Goal: Contribute content: Contribute content

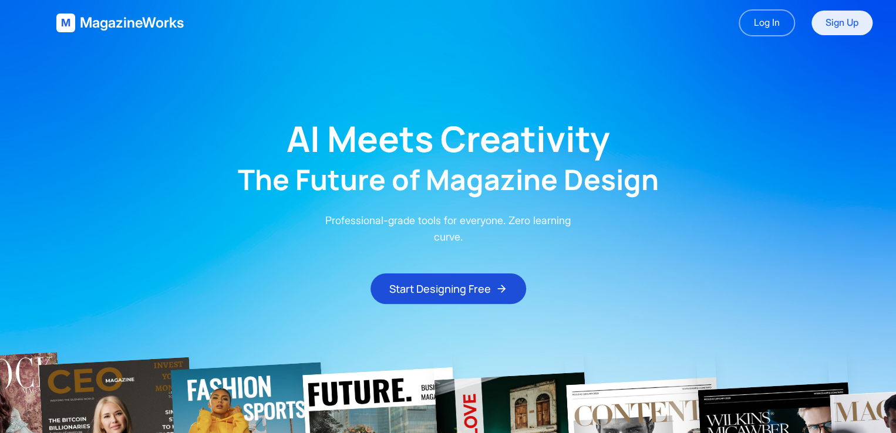
click at [831, 30] on link "Sign Up" at bounding box center [842, 23] width 61 height 25
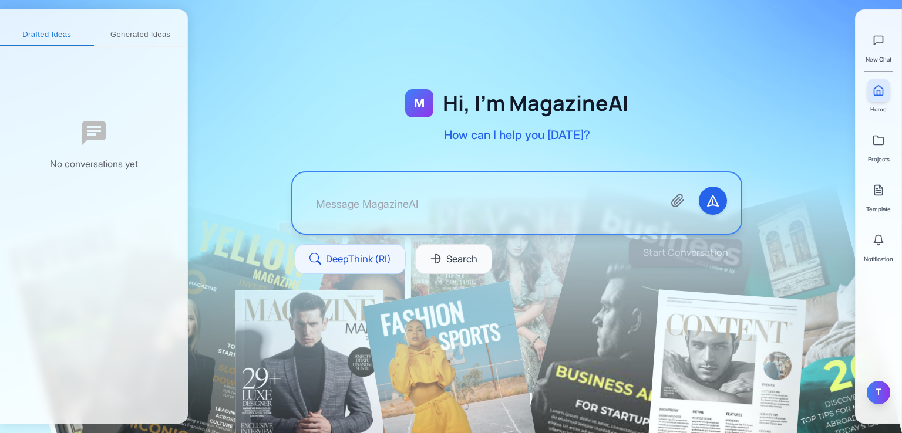
click at [880, 393] on div "T" at bounding box center [878, 392] width 23 height 23
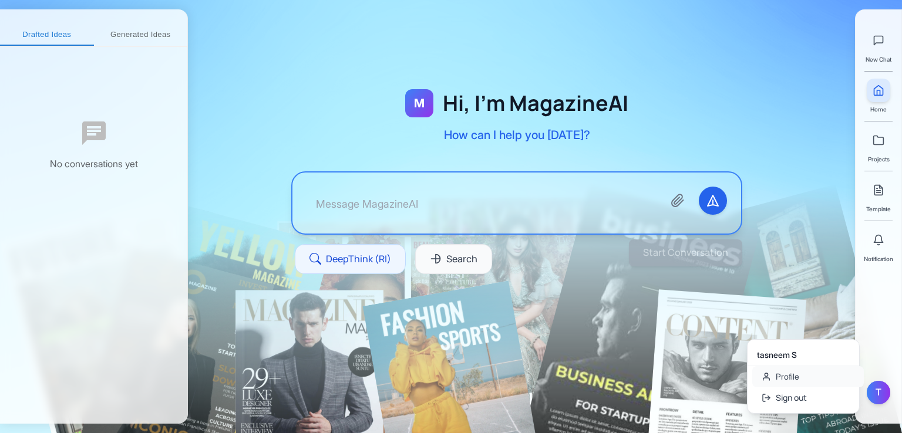
click at [796, 374] on link "Profile" at bounding box center [808, 376] width 112 height 21
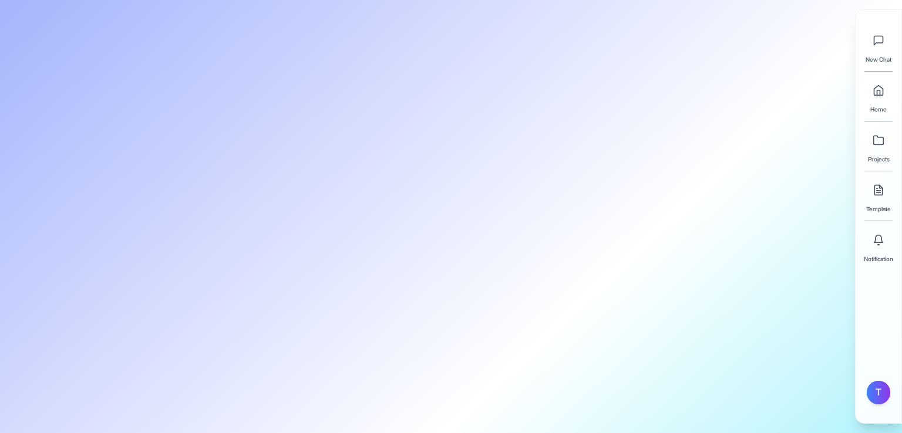
type input "tasneem"
type input "S"
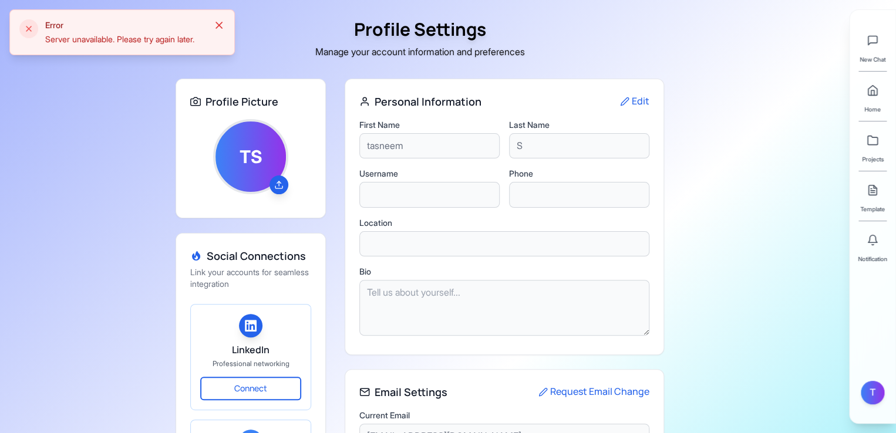
click at [221, 24] on icon at bounding box center [219, 25] width 12 height 12
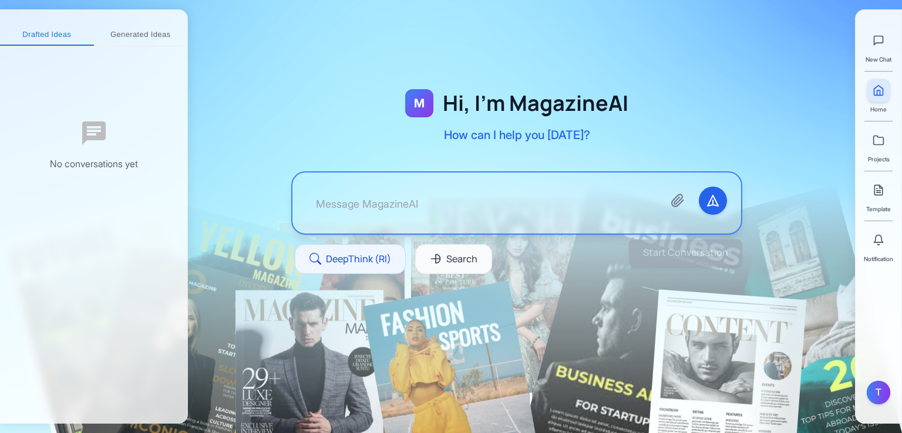
click at [393, 187] on textarea at bounding box center [481, 203] width 348 height 33
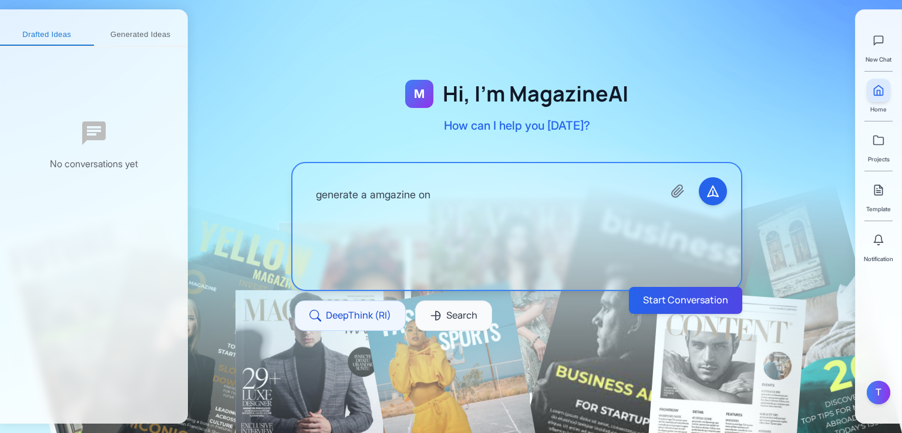
type textarea "generate a amgazine on"
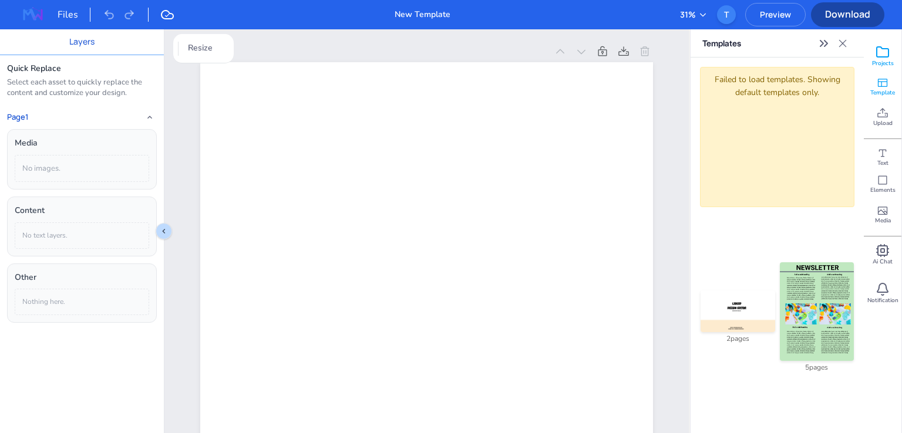
click at [887, 63] on span "Projects" at bounding box center [883, 63] width 22 height 8
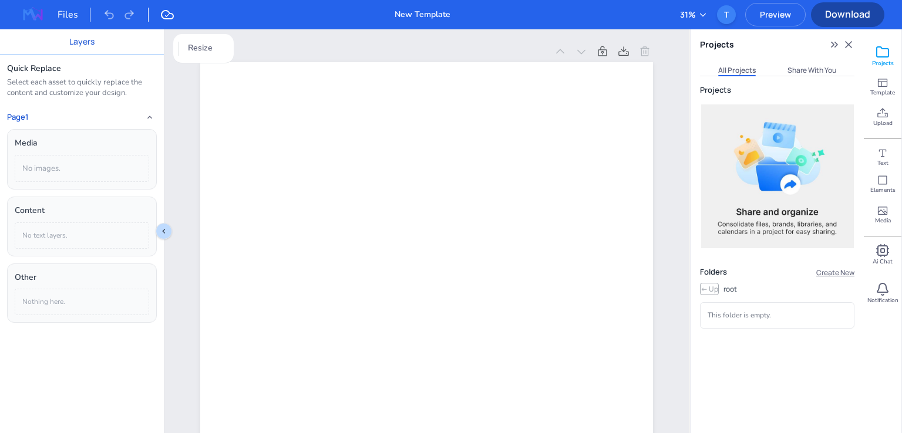
click at [823, 273] on button "Create New" at bounding box center [834, 272] width 41 height 11
type input "hi"
click at [794, 319] on button "Create" at bounding box center [790, 316] width 35 height 12
click at [877, 94] on span "Template" at bounding box center [882, 93] width 25 height 8
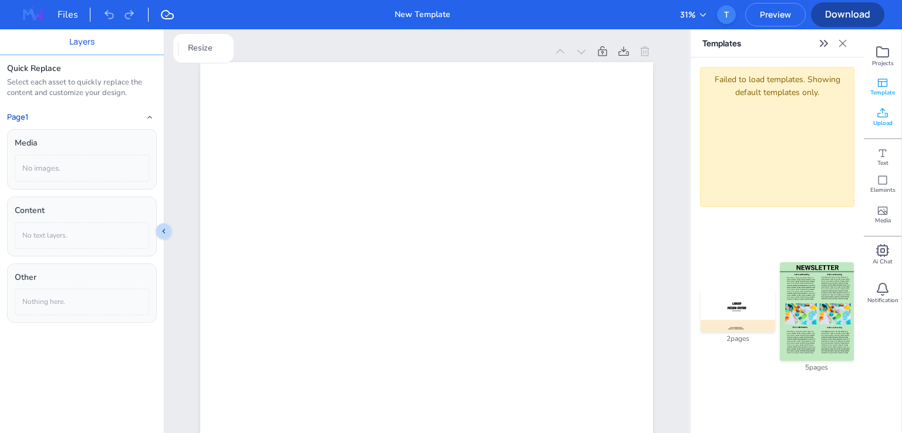
click at [885, 110] on icon at bounding box center [883, 113] width 12 height 12
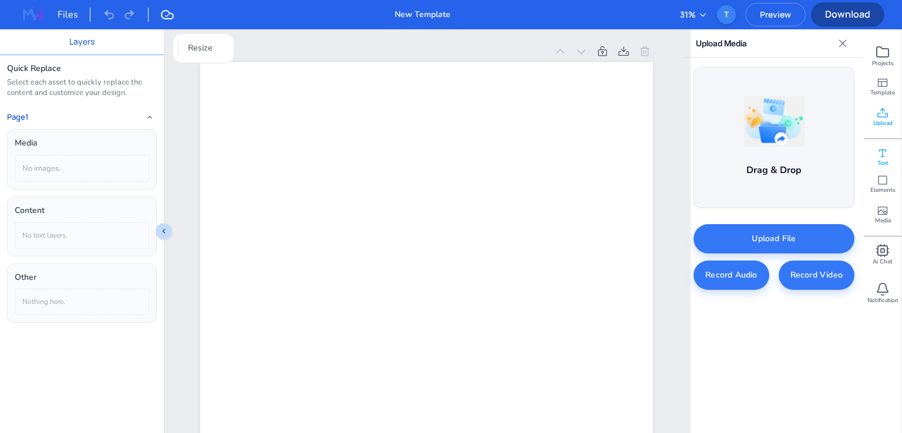
click at [887, 161] on span "Text" at bounding box center [882, 163] width 11 height 8
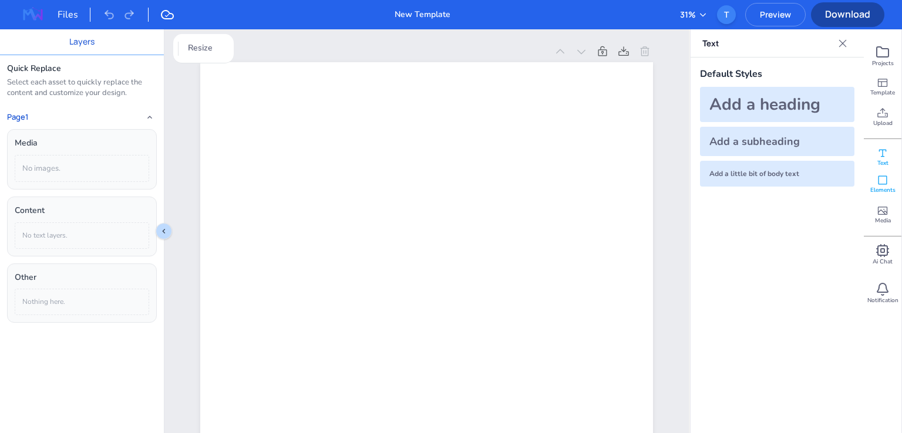
click at [887, 187] on span "Elements" at bounding box center [882, 190] width 25 height 8
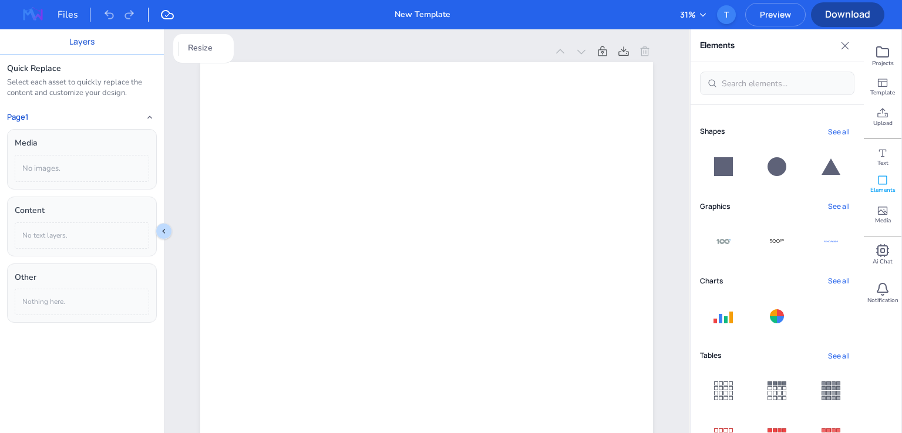
click at [727, 168] on icon at bounding box center [723, 166] width 19 height 19
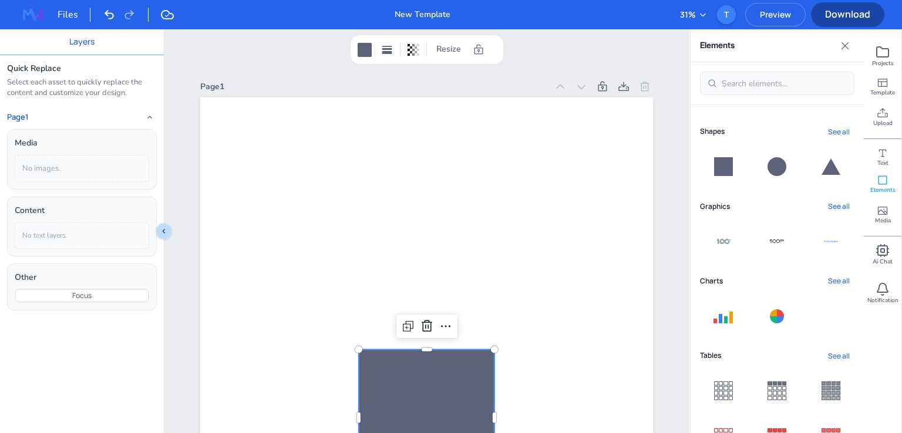
click at [843, 205] on button "See all" at bounding box center [838, 207] width 31 height 16
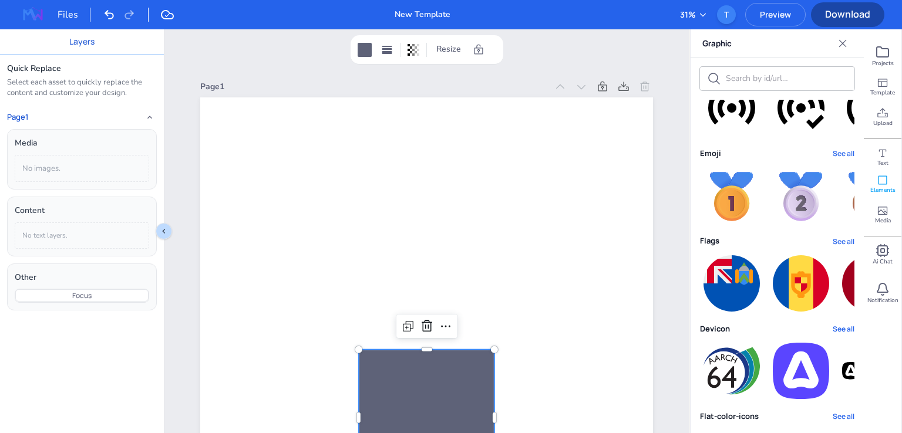
scroll to position [231, 0]
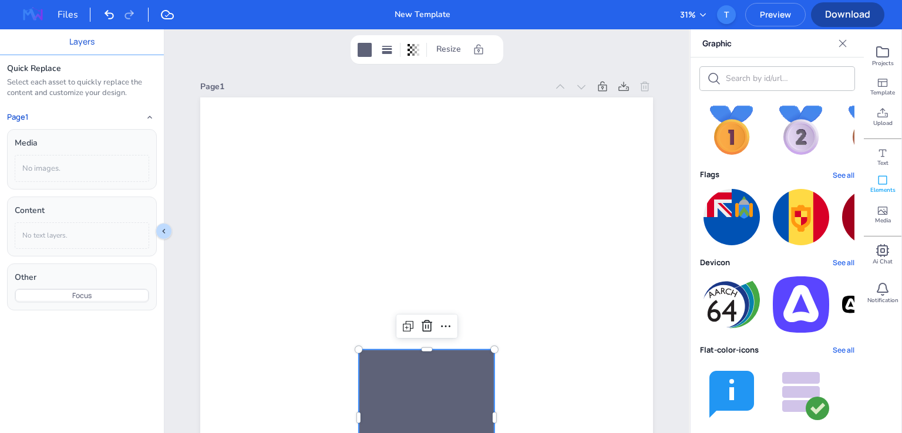
click at [794, 203] on img at bounding box center [801, 217] width 56 height 56
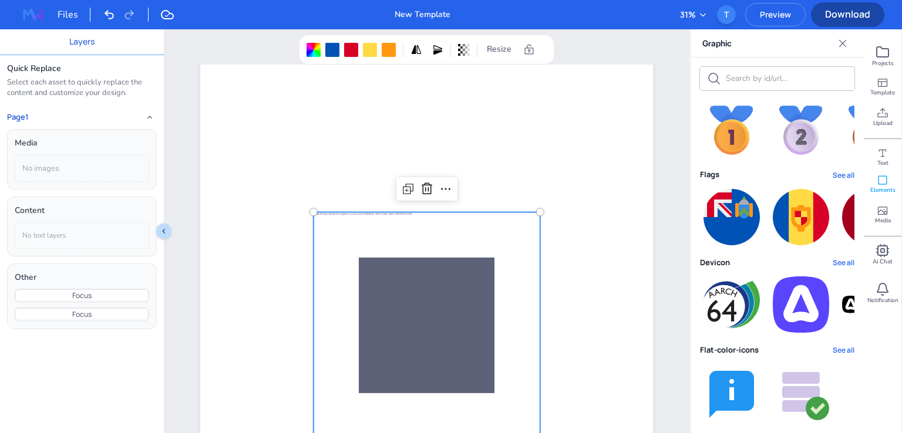
scroll to position [176, 0]
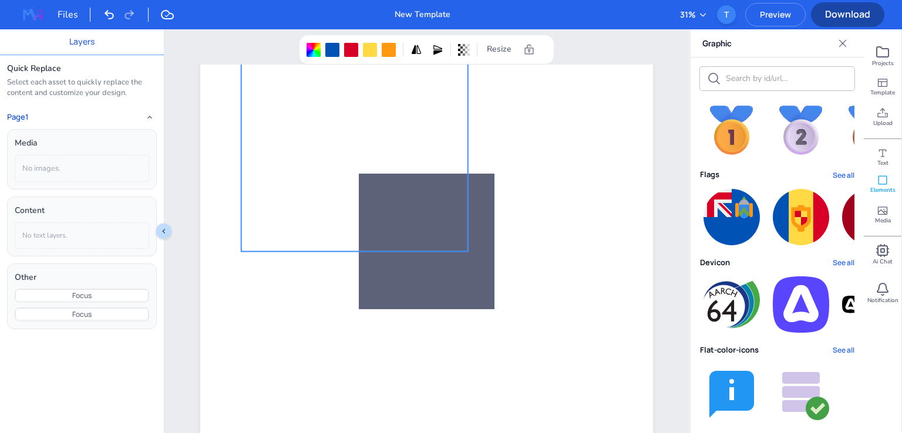
drag, startPoint x: 409, startPoint y: 287, endPoint x: 337, endPoint y: 189, distance: 122.6
click at [337, 189] on div at bounding box center [354, 138] width 226 height 226
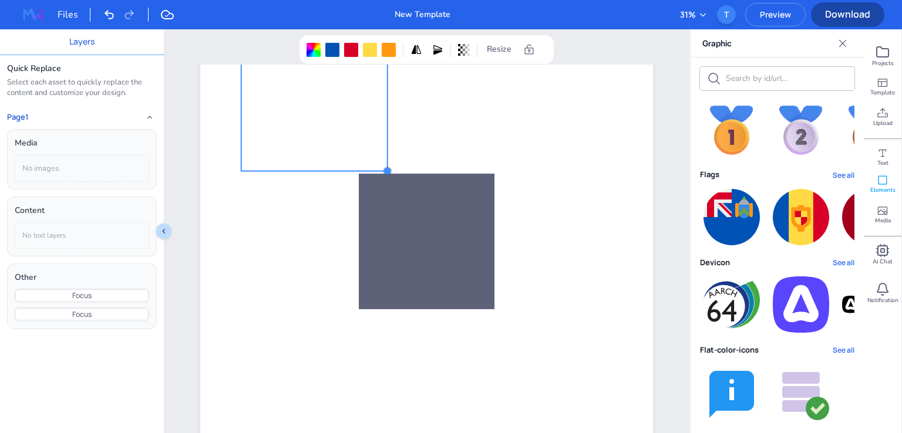
drag, startPoint x: 461, startPoint y: 247, endPoint x: 381, endPoint y: 135, distance: 138.0
click at [381, 135] on div at bounding box center [426, 241] width 453 height 641
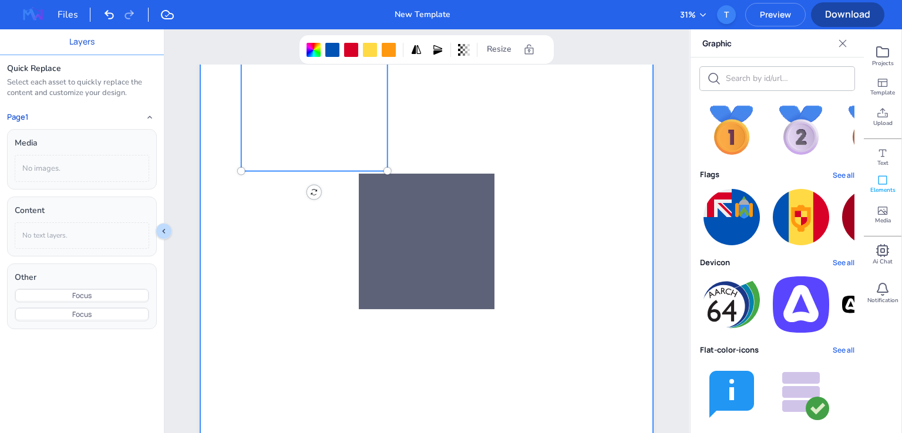
scroll to position [0, 0]
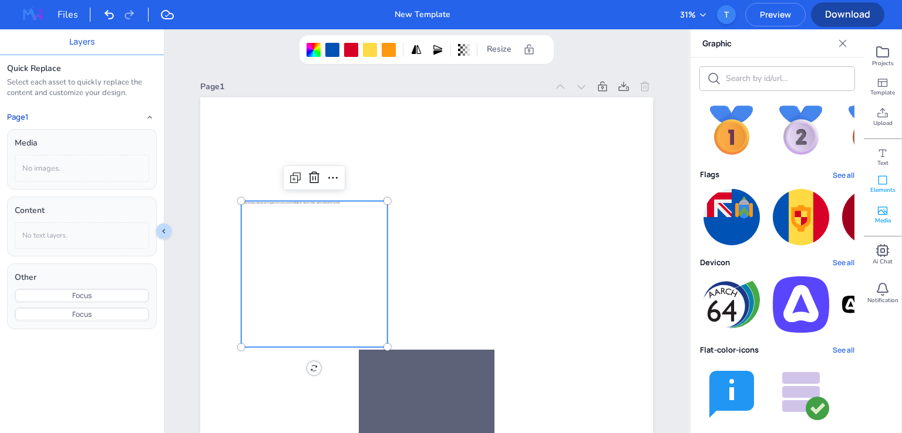
click at [888, 216] on icon at bounding box center [883, 211] width 12 height 12
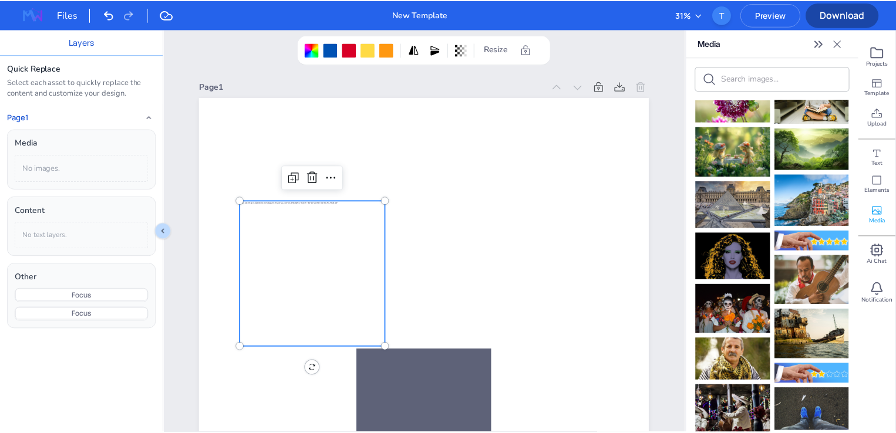
scroll to position [352, 0]
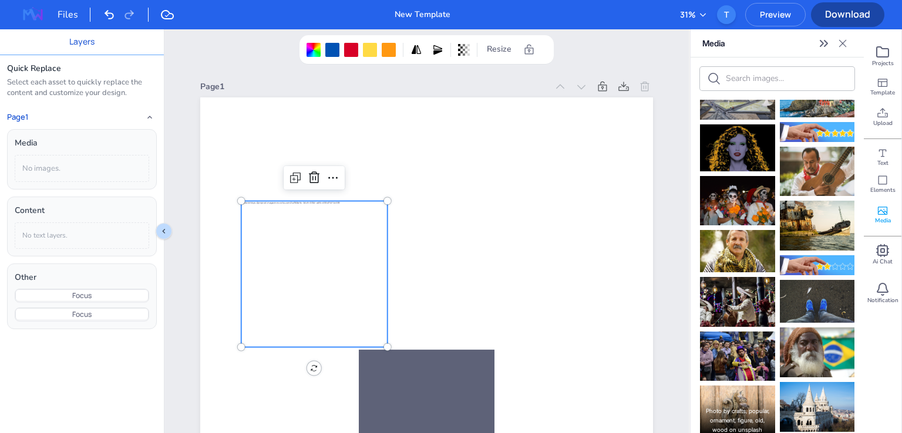
click at [736, 399] on p "Photo by crafts, popular, ornament, figure, old, wood on unsplash" at bounding box center [737, 417] width 75 height 36
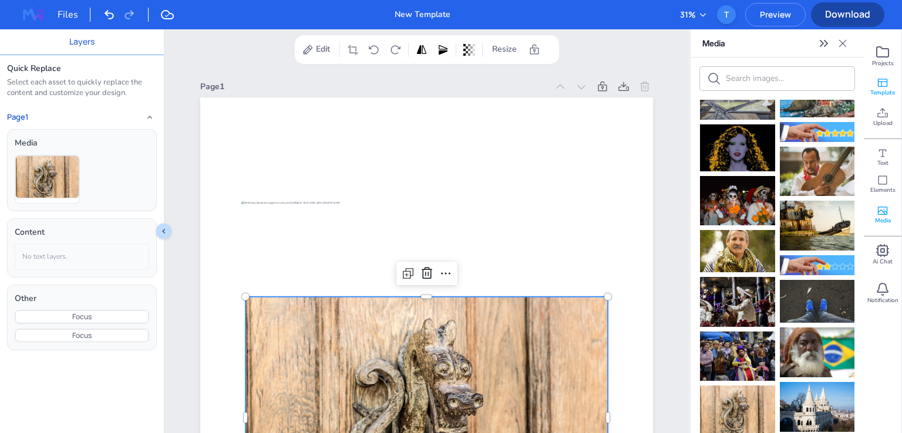
click at [877, 85] on icon at bounding box center [883, 83] width 12 height 12
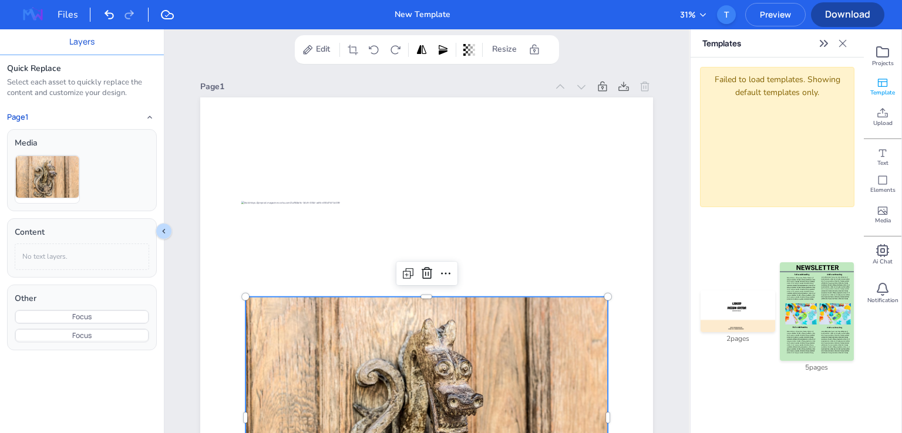
click at [801, 287] on img at bounding box center [817, 312] width 74 height 99
click at [33, 18] on img at bounding box center [33, 14] width 38 height 19
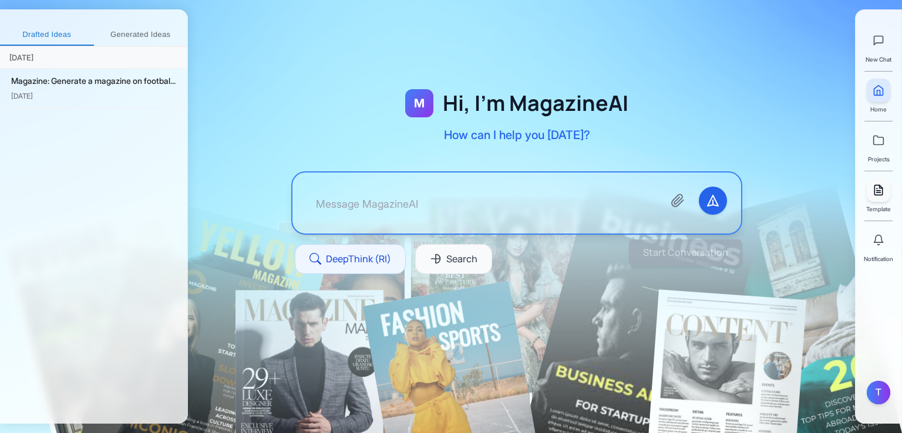
click at [882, 193] on icon at bounding box center [879, 190] width 12 height 12
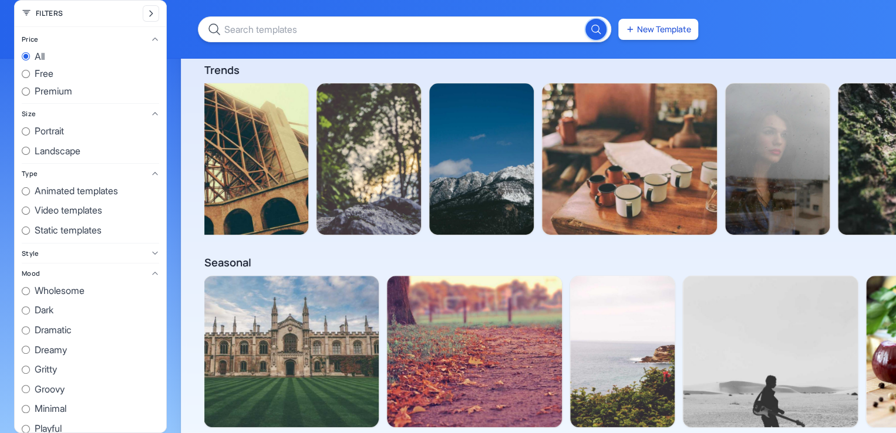
scroll to position [725, 0]
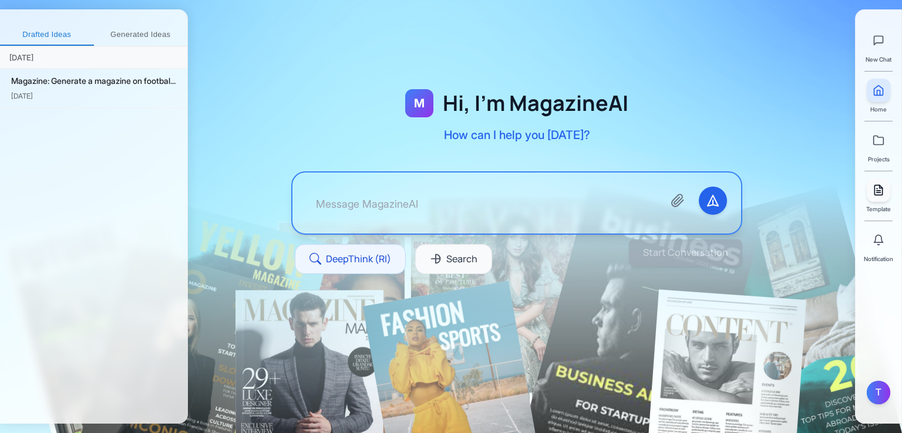
click at [883, 200] on link at bounding box center [878, 190] width 23 height 23
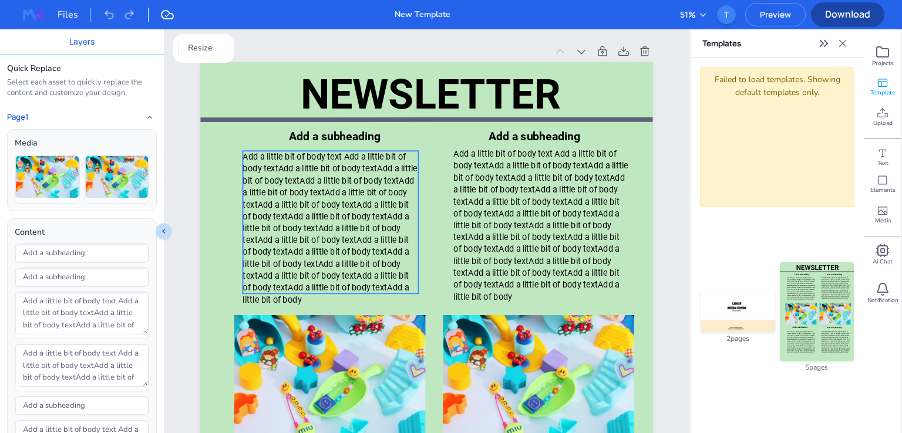
click at [330, 201] on span "Add a little bit of body text Add a little bit of body textAdd a little bit of …" at bounding box center [330, 228] width 174 height 153
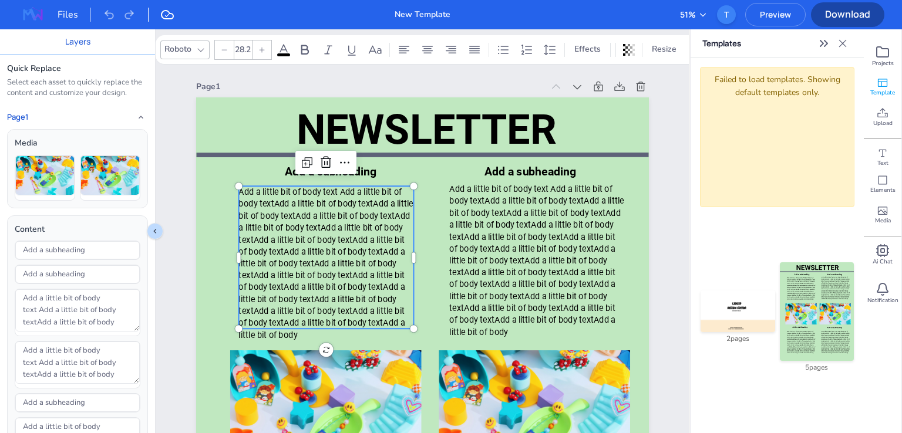
click at [196, 49] on div at bounding box center [201, 50] width 14 height 14
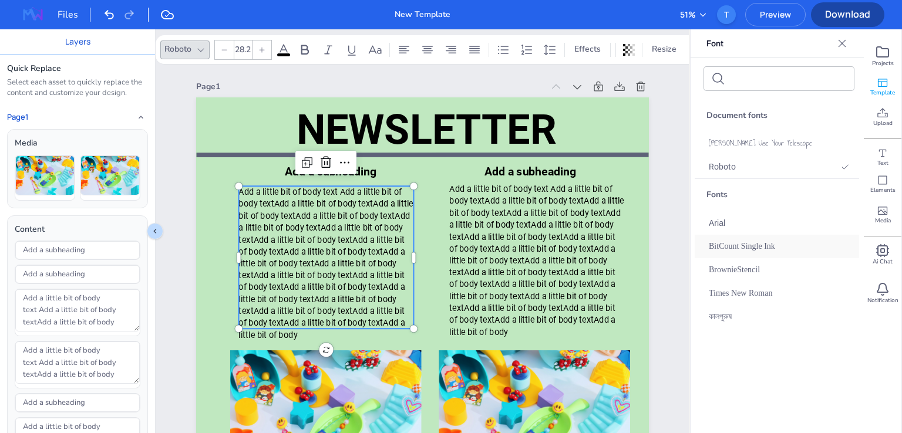
click at [751, 250] on span "BitCount Single Ink" at bounding box center [742, 246] width 66 height 13
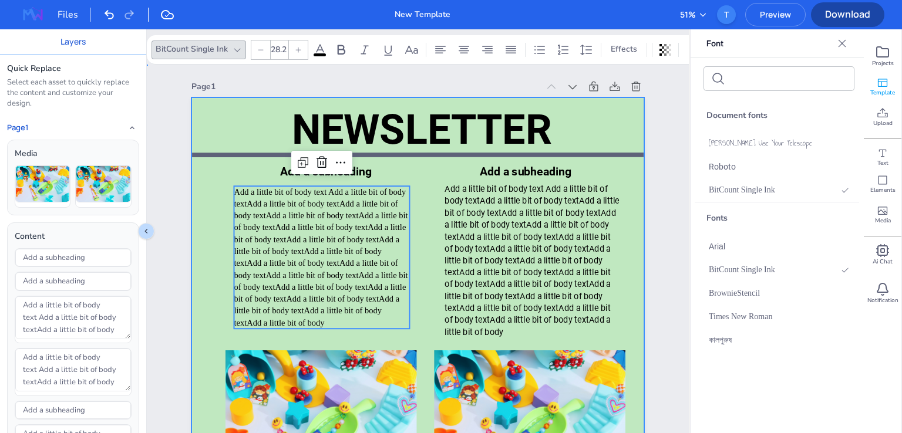
click at [421, 171] on div at bounding box center [417, 399] width 453 height 604
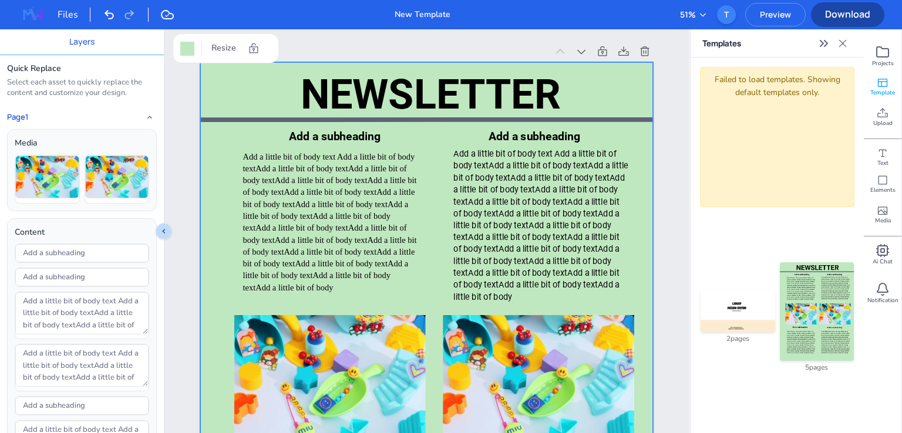
click at [789, 16] on span "Preview" at bounding box center [775, 14] width 59 height 11
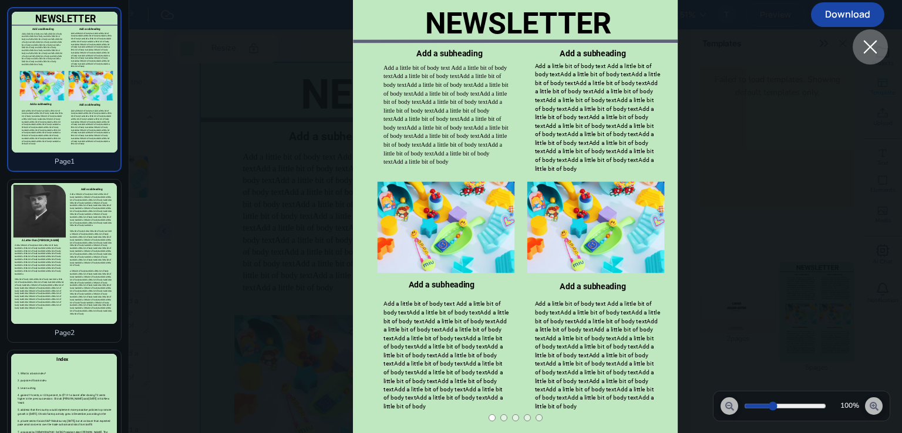
click at [75, 272] on span "a little bit of body textAdd a little bit of body textAdd a little bit of body …" at bounding box center [91, 292] width 42 height 45
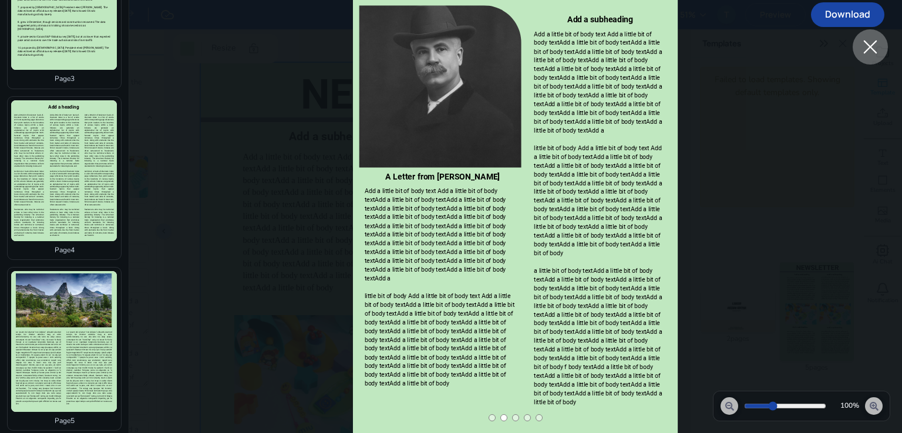
scroll to position [436, 0]
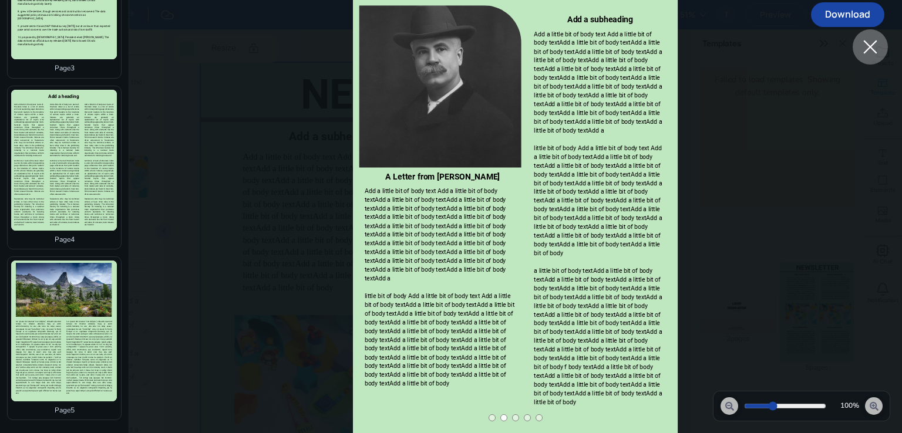
click at [878, 50] on icon at bounding box center [870, 46] width 21 height 21
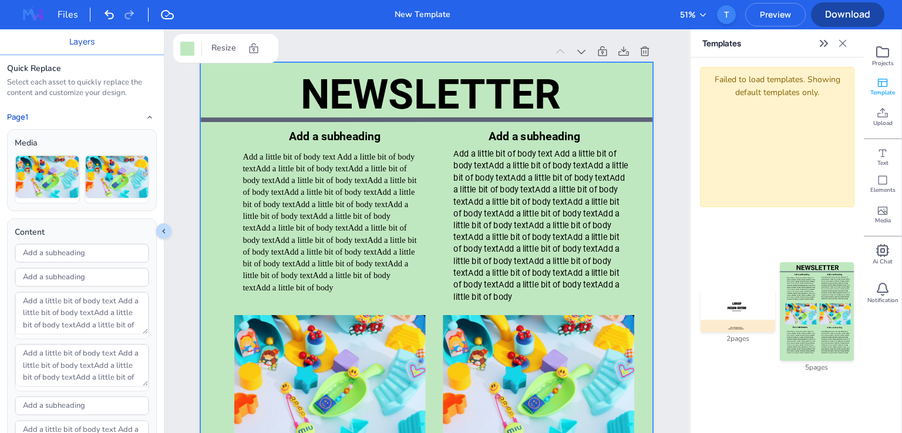
click at [852, 9] on span "Download" at bounding box center [847, 14] width 73 height 13
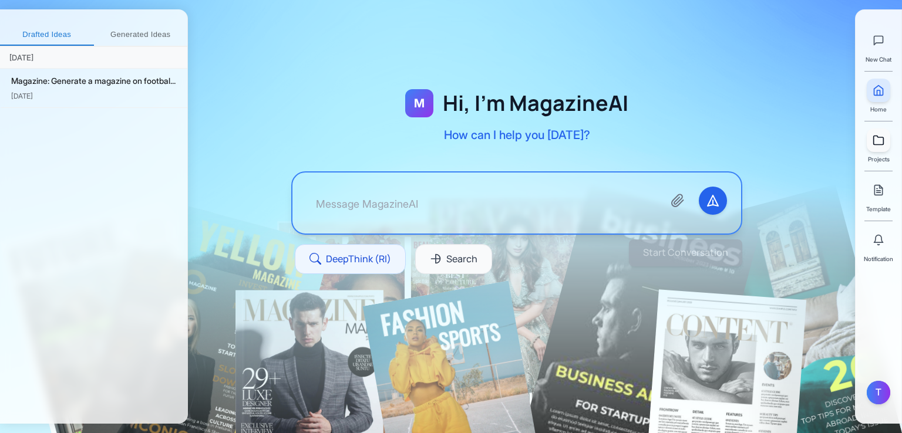
click at [879, 146] on link at bounding box center [878, 140] width 23 height 23
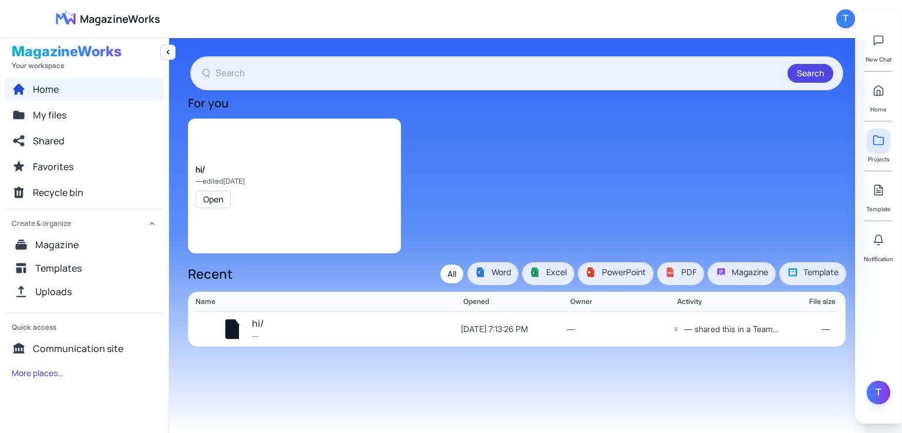
click at [875, 396] on div "T" at bounding box center [878, 392] width 23 height 23
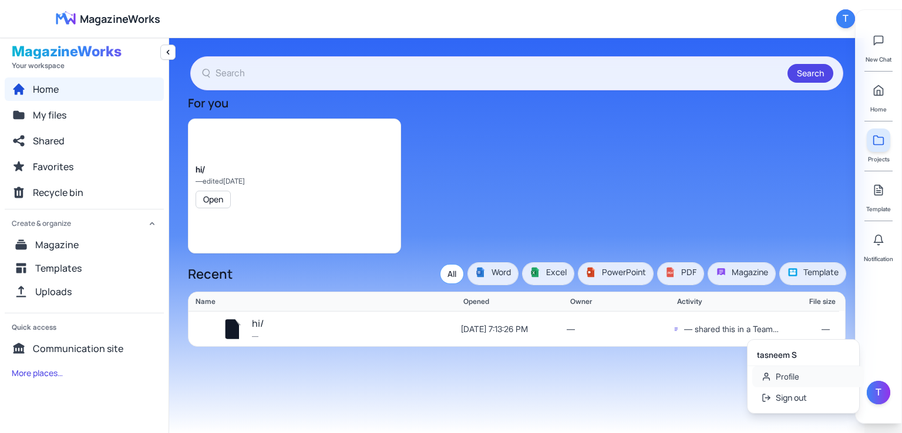
click at [796, 381] on link "Profile" at bounding box center [808, 376] width 112 height 21
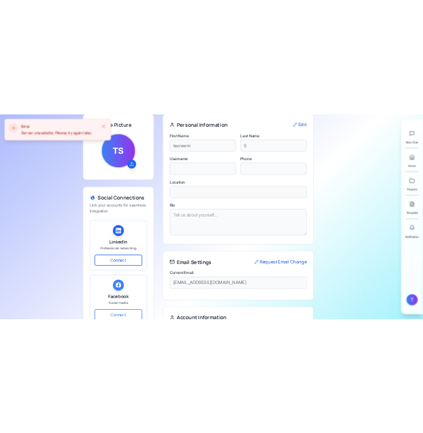
scroll to position [235, 0]
